Goal: Task Accomplishment & Management: Manage account settings

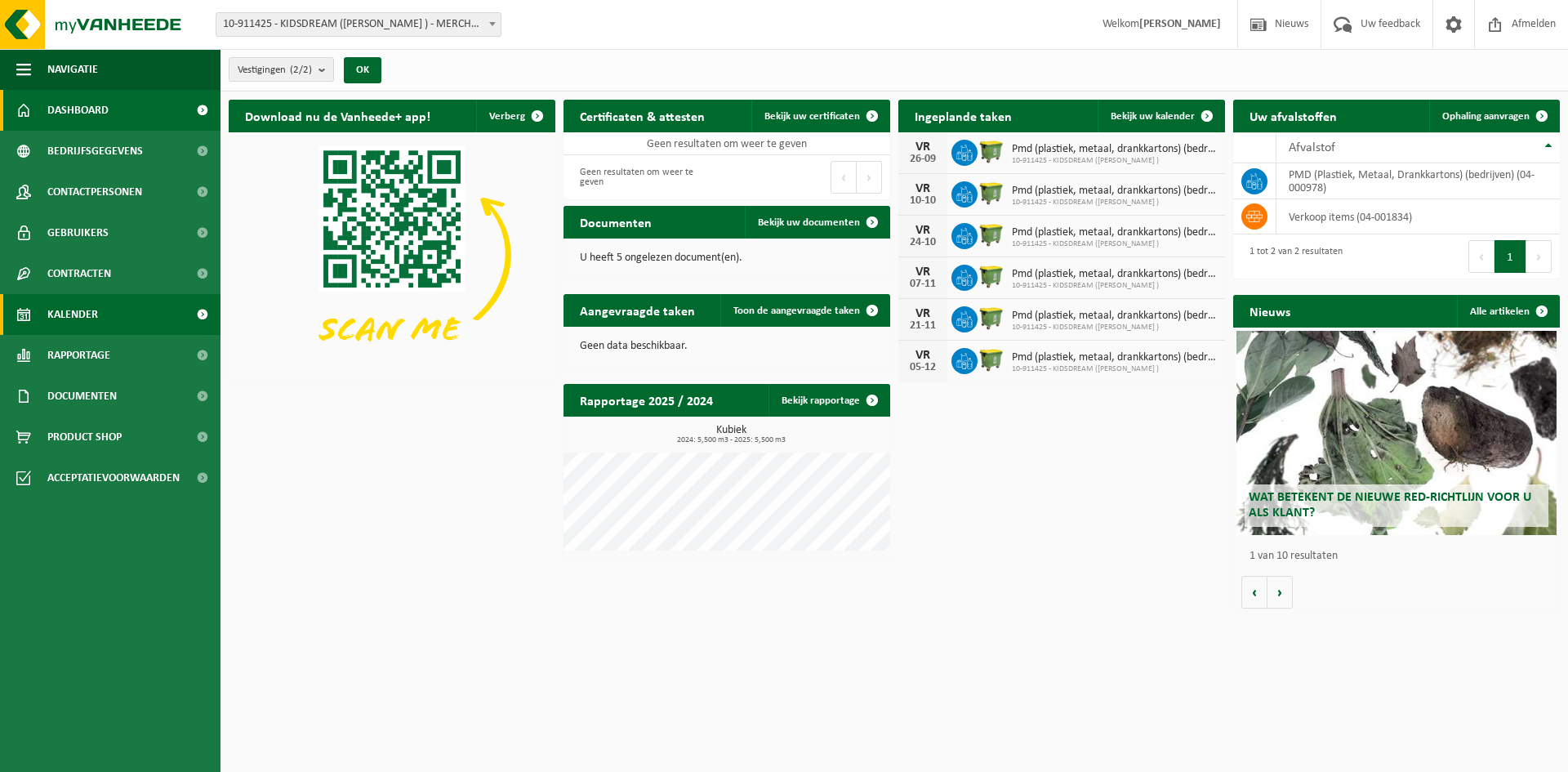
click at [102, 316] on link "Kalender" at bounding box center [110, 315] width 220 height 41
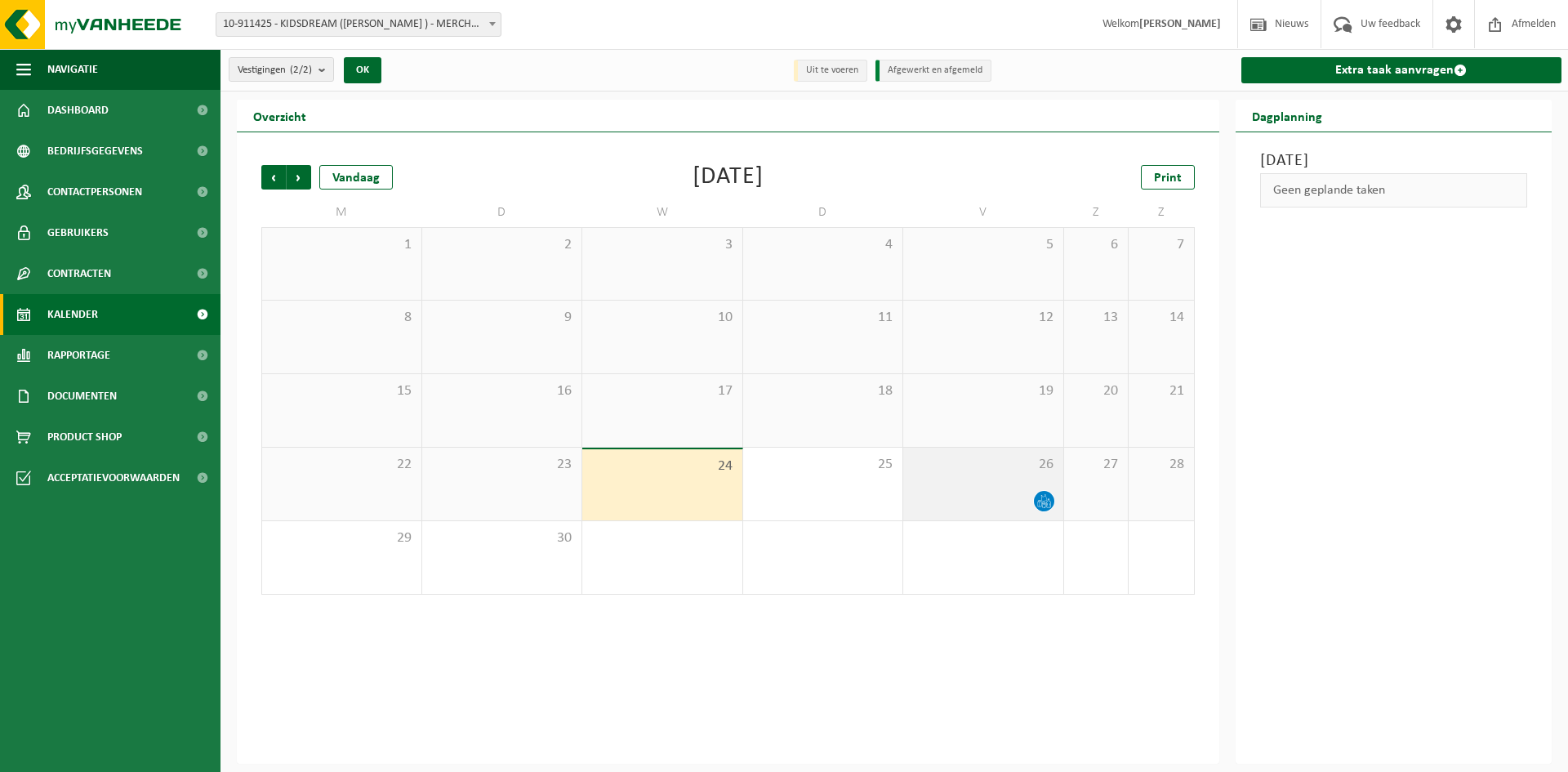
click at [974, 484] on div "26" at bounding box center [983, 484] width 160 height 73
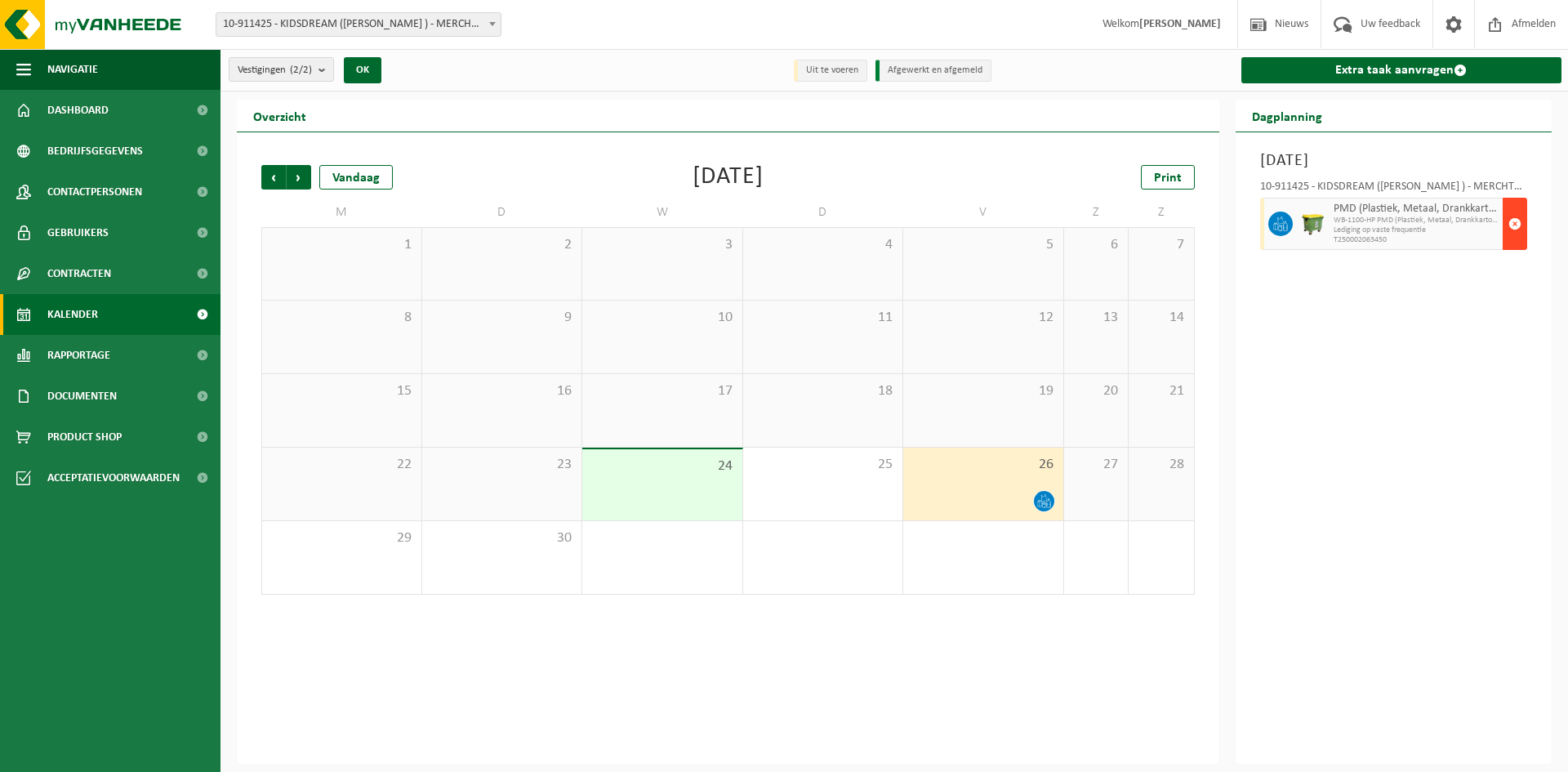
click at [1519, 224] on span "button" at bounding box center [1515, 223] width 13 height 32
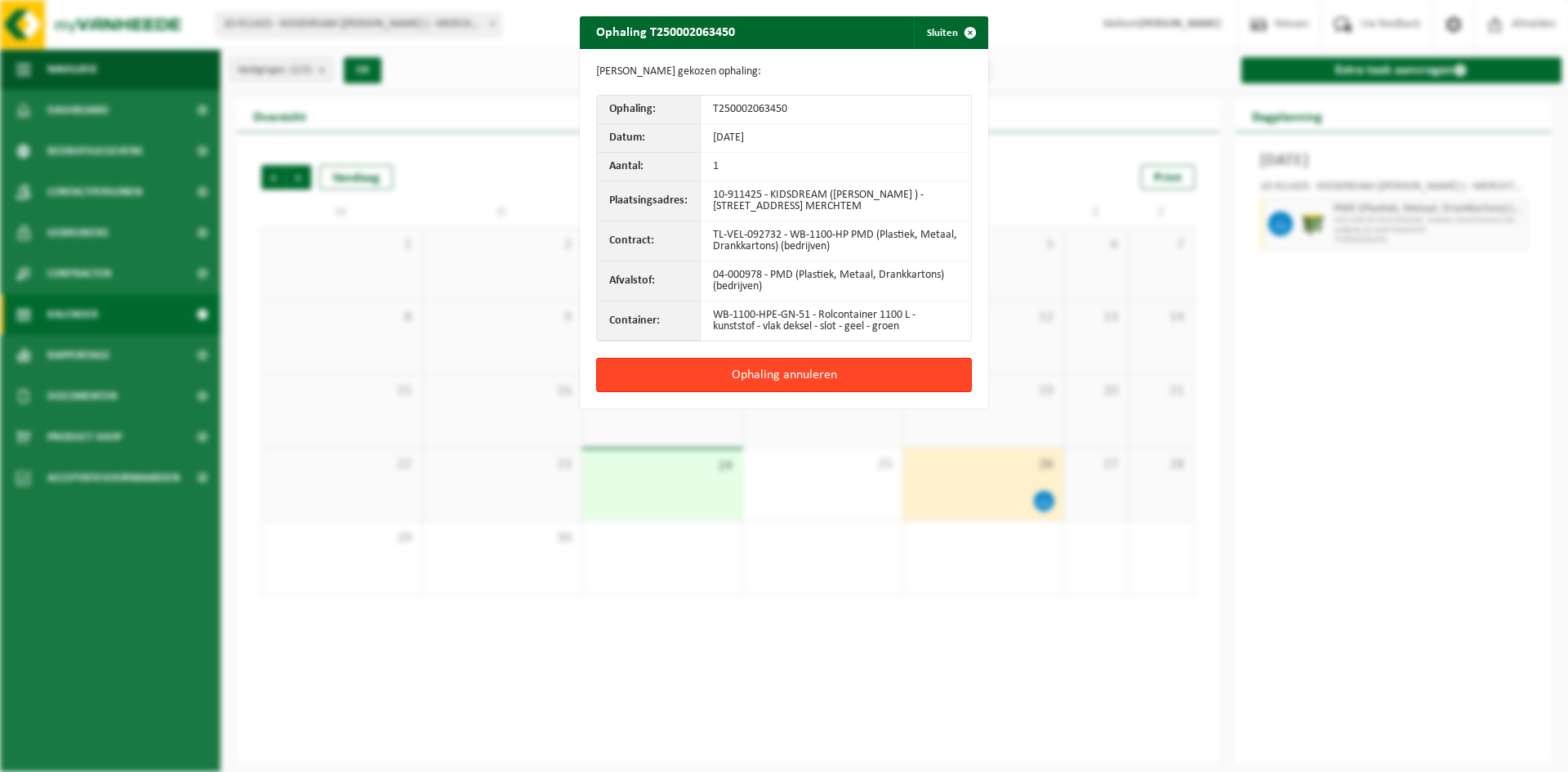
click at [807, 374] on button "Ophaling annuleren" at bounding box center [784, 375] width 376 height 34
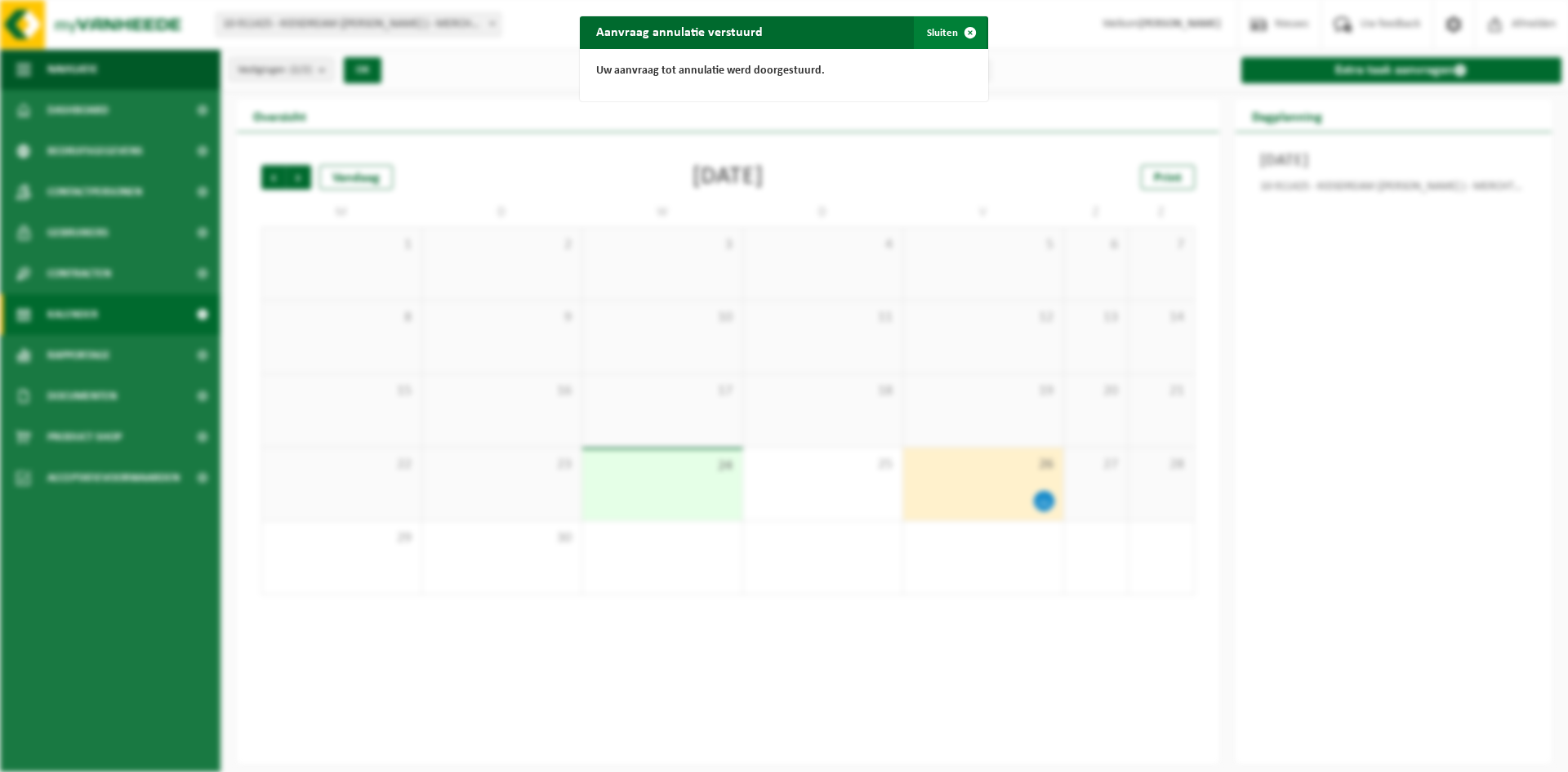
click at [933, 34] on button "Sluiten" at bounding box center [950, 32] width 73 height 32
